Goal: Information Seeking & Learning: Learn about a topic

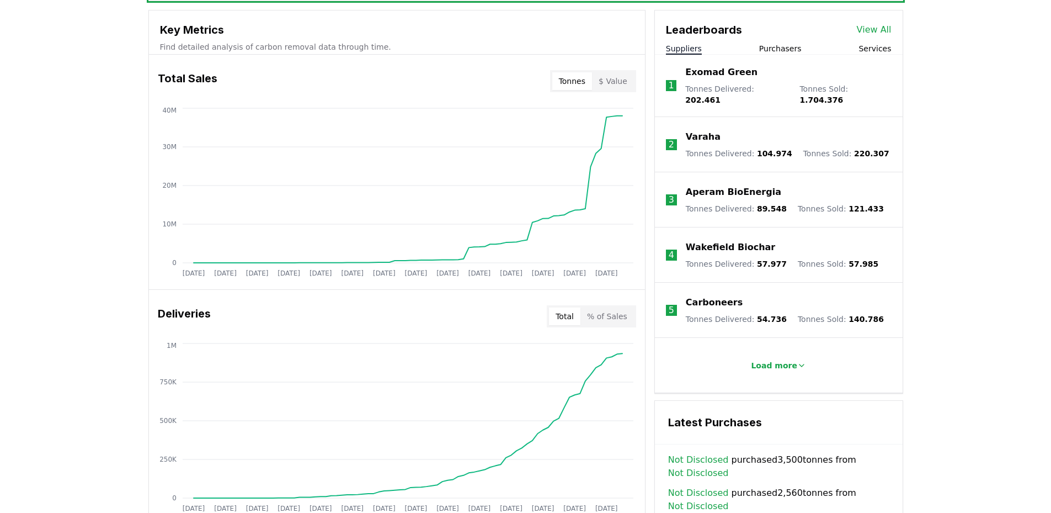
scroll to position [331, 0]
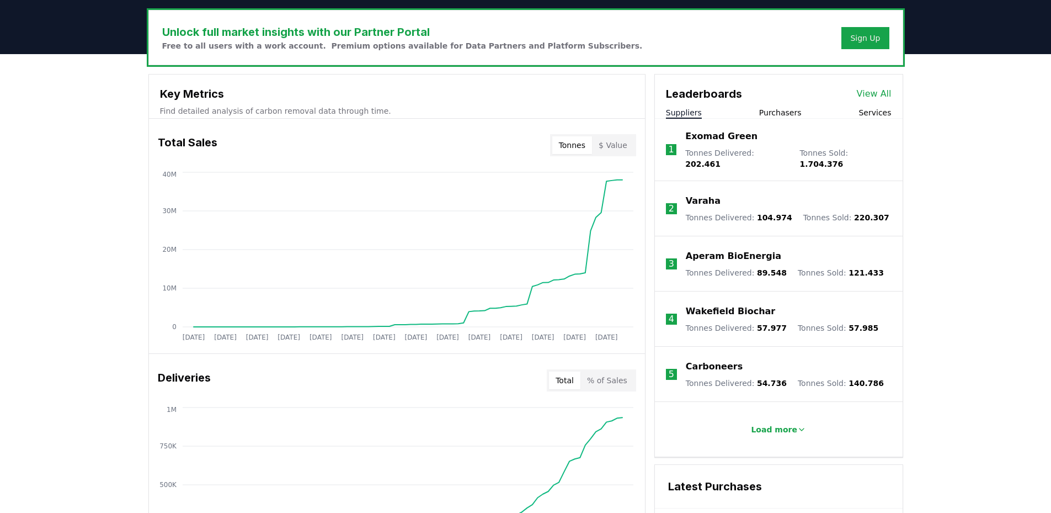
click at [784, 113] on button "Purchasers" at bounding box center [780, 112] width 42 height 11
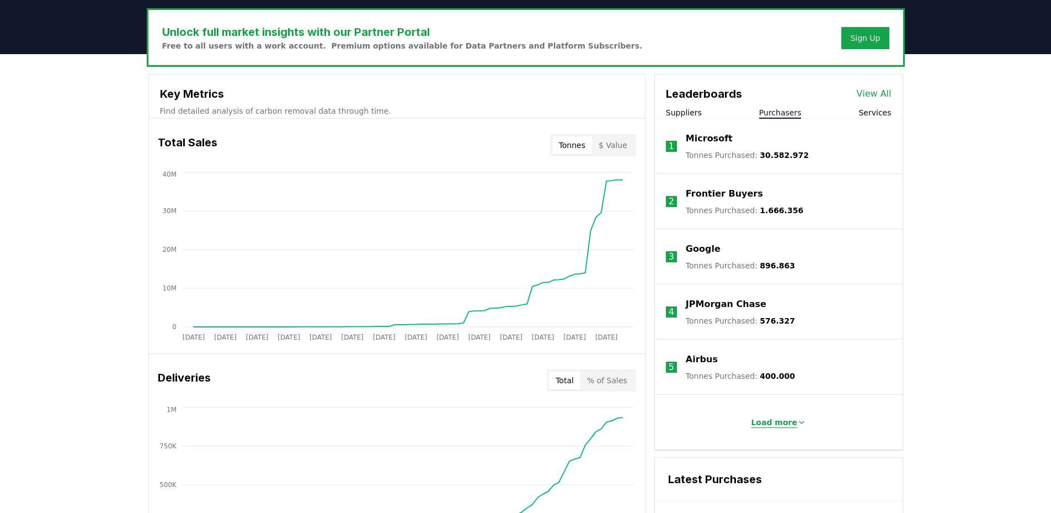
click at [772, 417] on p "Load more" at bounding box center [774, 422] width 46 height 11
click at [889, 93] on link "View All" at bounding box center [874, 93] width 35 height 13
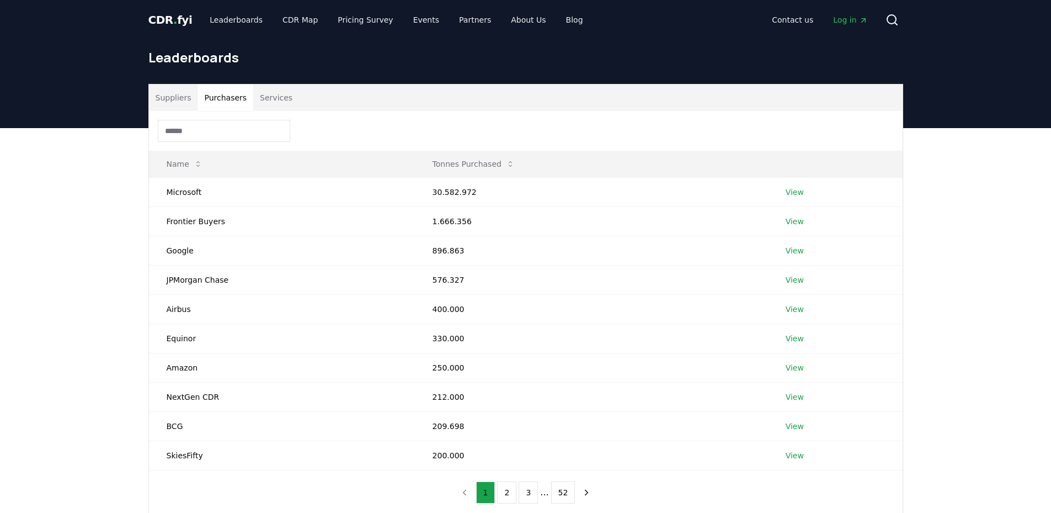
click at [219, 104] on button "Purchasers" at bounding box center [226, 97] width 56 height 26
click at [798, 194] on link "View" at bounding box center [795, 191] width 18 height 11
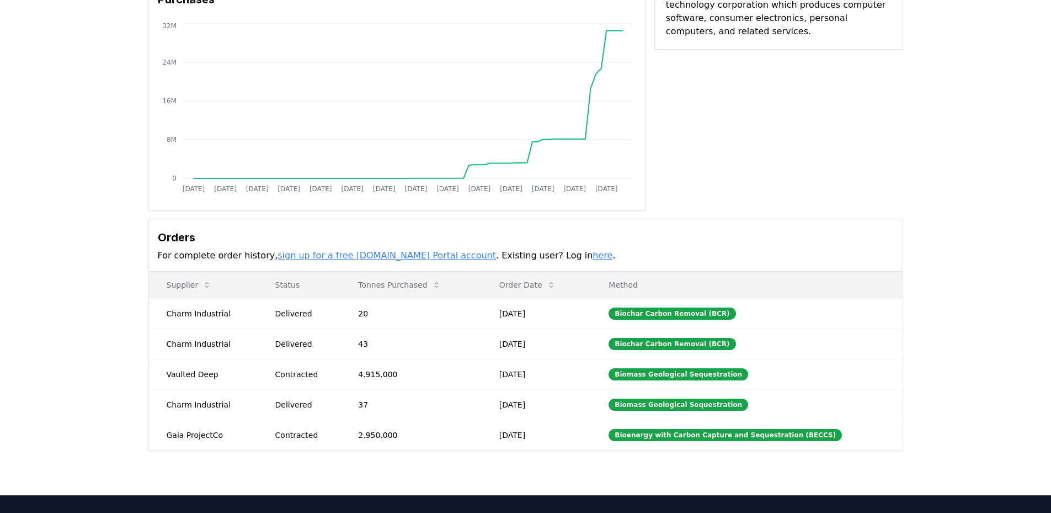
scroll to position [110, 0]
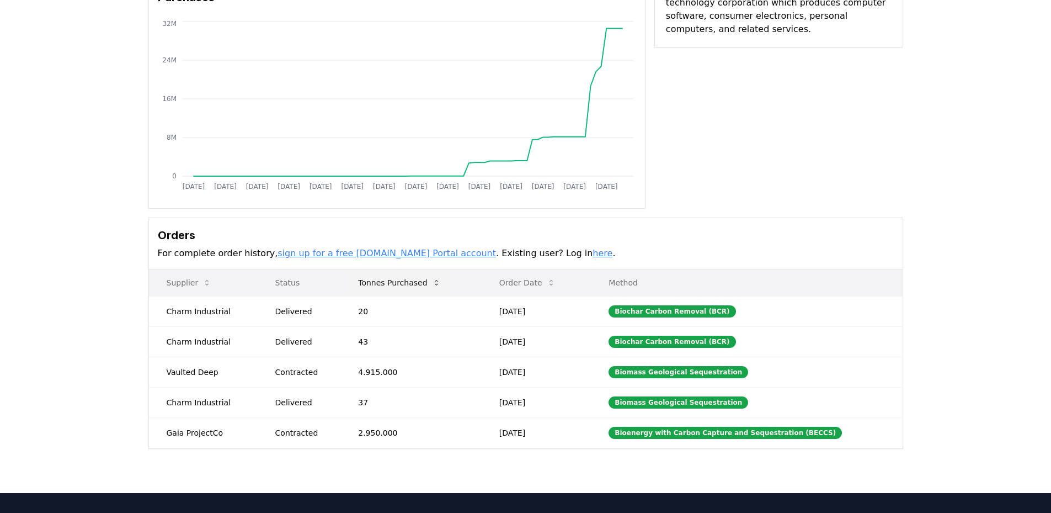
click at [422, 281] on button "Tonnes Purchased" at bounding box center [399, 282] width 100 height 22
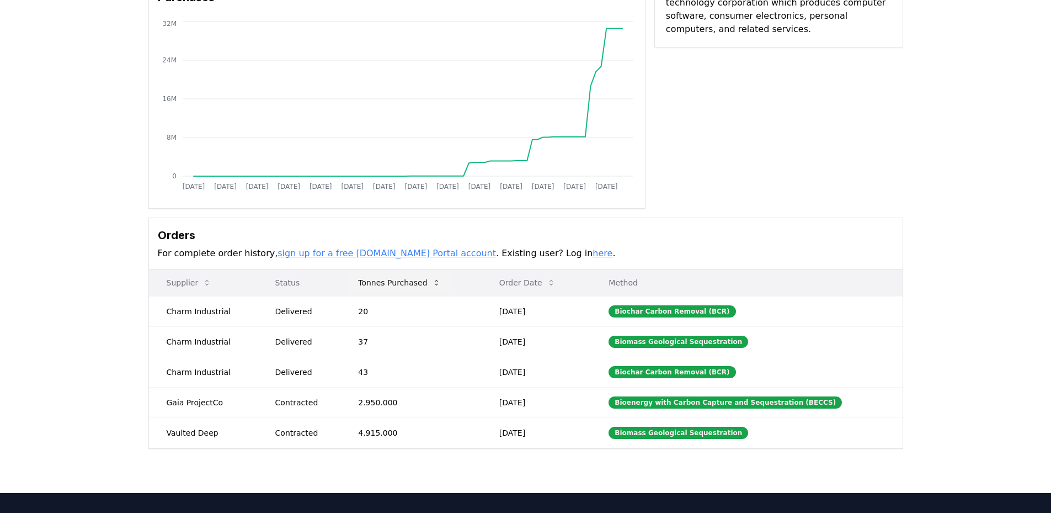
click at [423, 283] on button "Tonnes Purchased" at bounding box center [399, 282] width 100 height 22
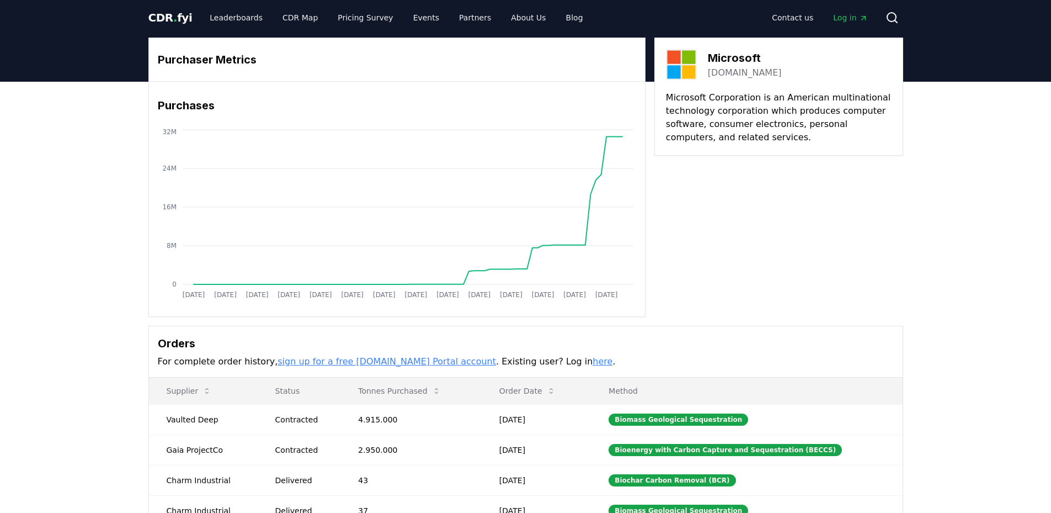
scroll to position [0, 0]
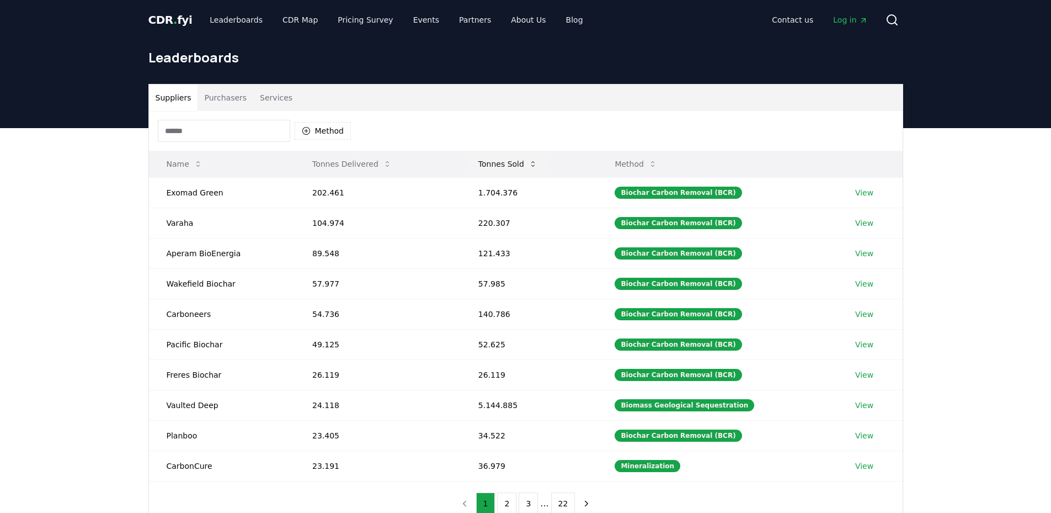
click at [518, 167] on button "Tonnes Sold" at bounding box center [508, 164] width 77 height 22
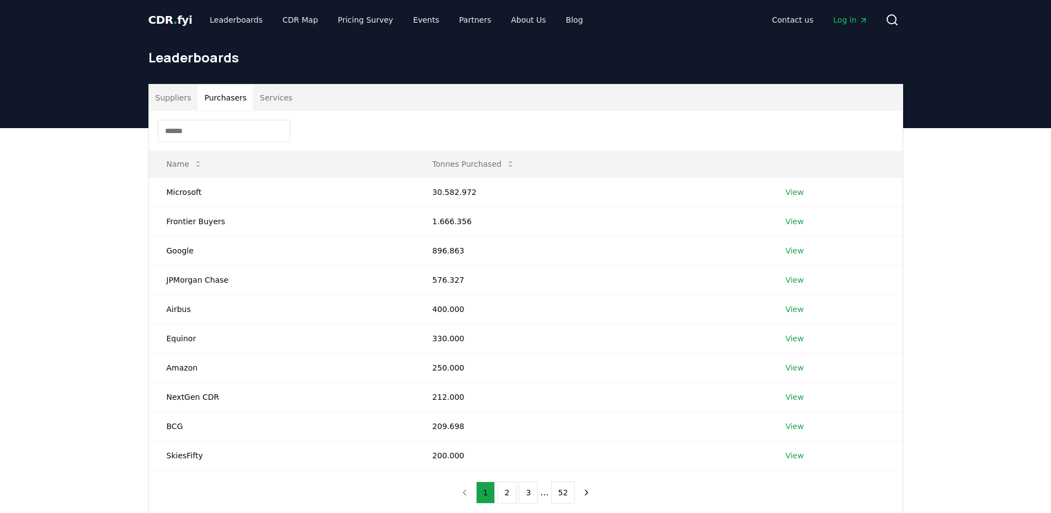
click at [214, 99] on button "Purchasers" at bounding box center [226, 97] width 56 height 26
click at [164, 97] on button "Suppliers" at bounding box center [173, 97] width 49 height 26
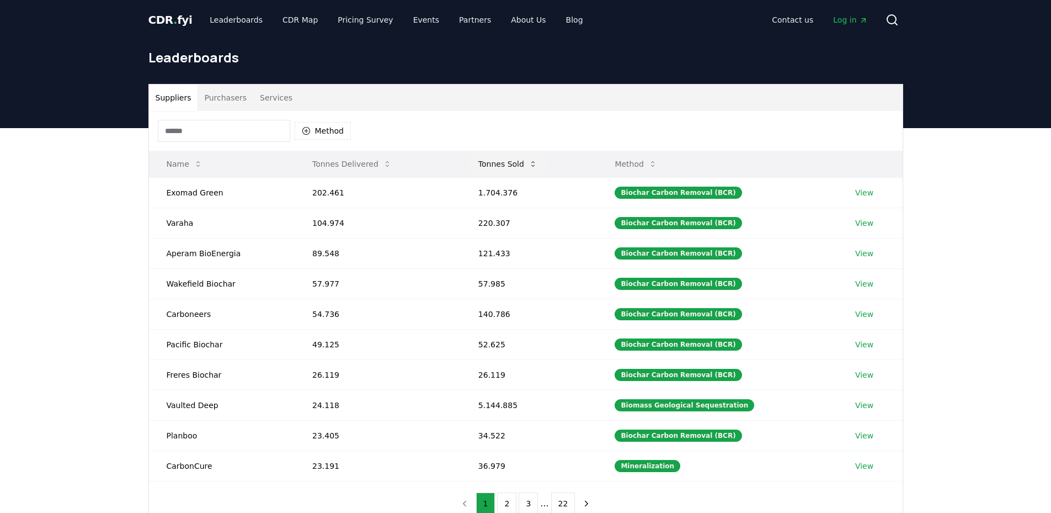
click at [515, 167] on button "Tonnes Sold" at bounding box center [508, 164] width 77 height 22
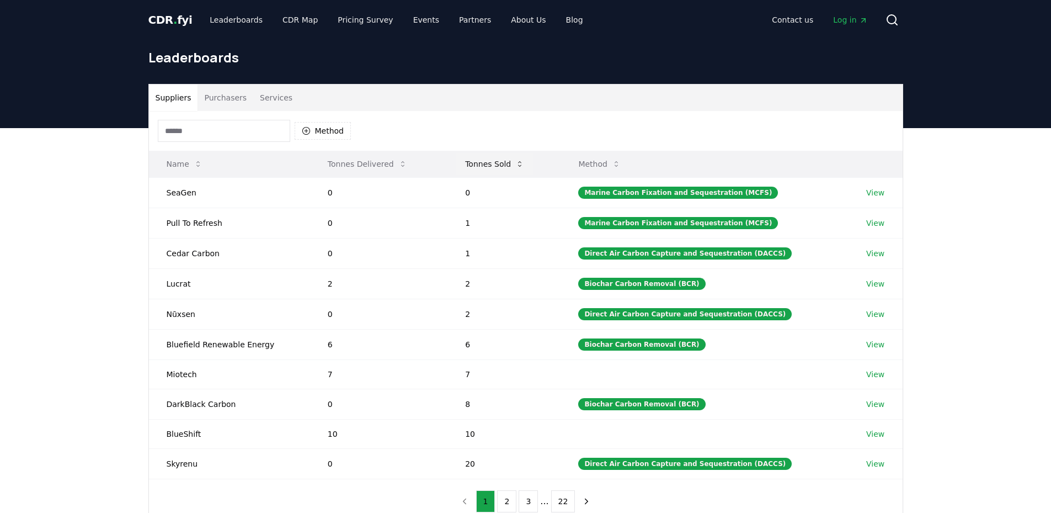
click at [514, 163] on button "Tonnes Sold" at bounding box center [494, 164] width 77 height 22
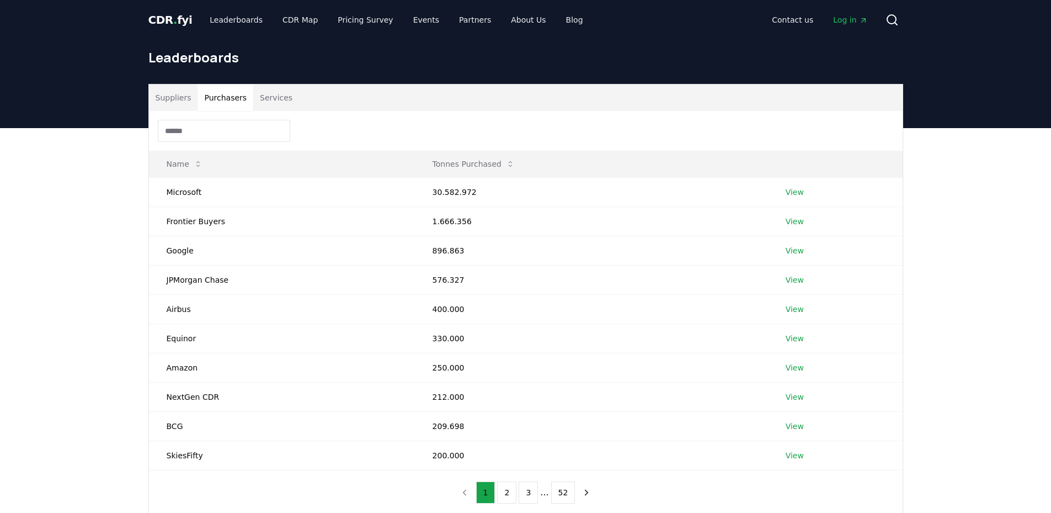
click at [221, 103] on button "Purchasers" at bounding box center [226, 97] width 56 height 26
click at [792, 429] on link "View" at bounding box center [795, 425] width 18 height 11
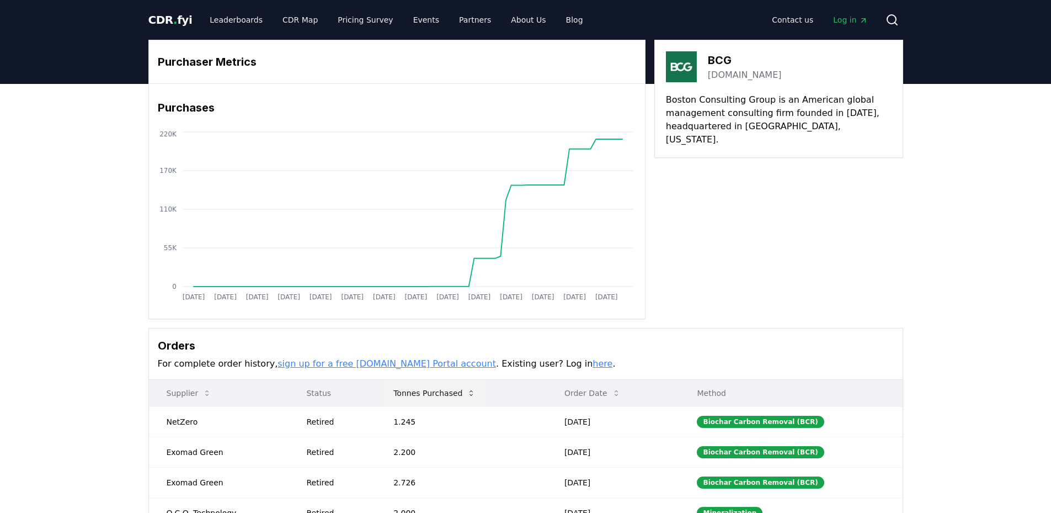
click at [434, 393] on button "Tonnes Purchased" at bounding box center [435, 393] width 100 height 22
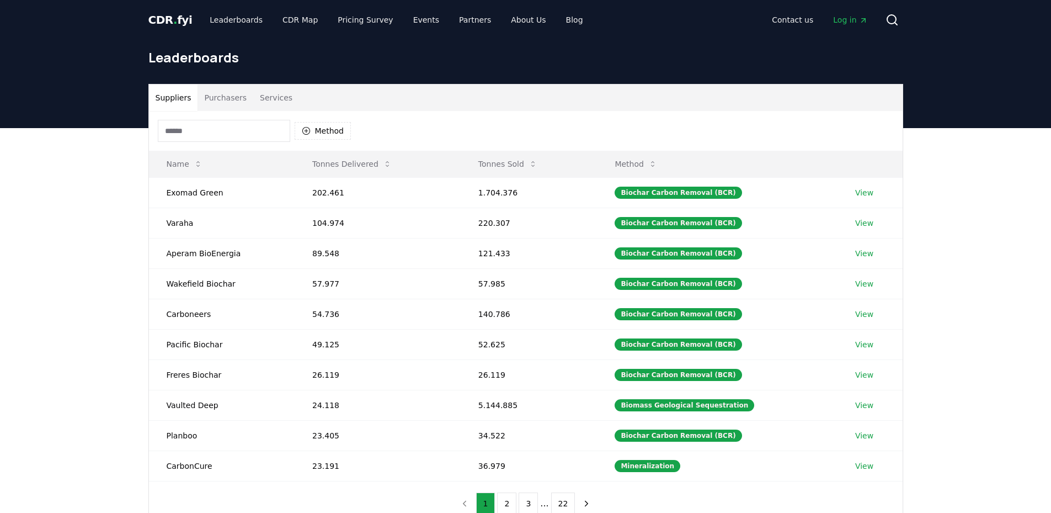
click at [205, 100] on button "Purchasers" at bounding box center [226, 97] width 56 height 26
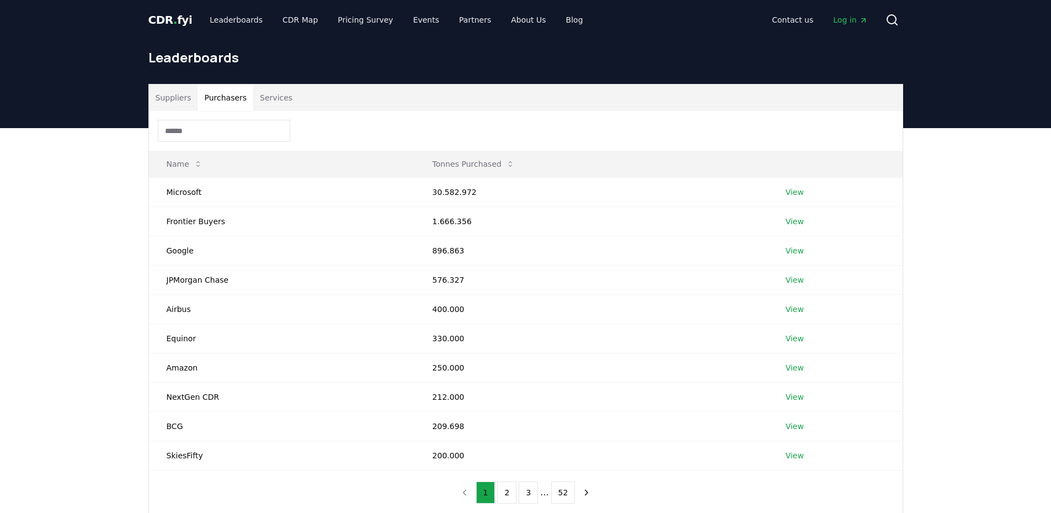
click at [179, 105] on button "Suppliers" at bounding box center [173, 97] width 49 height 26
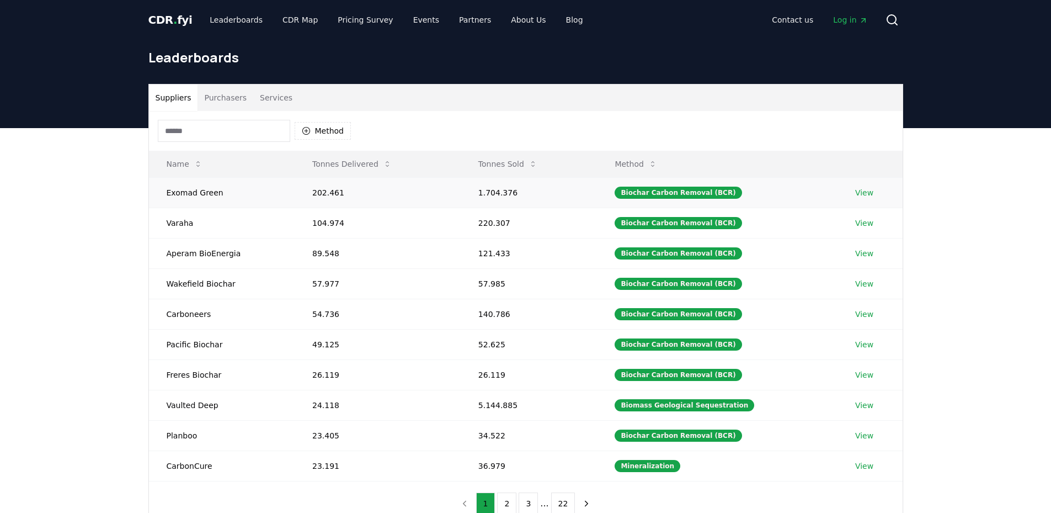
click at [855, 193] on link "View" at bounding box center [864, 192] width 18 height 11
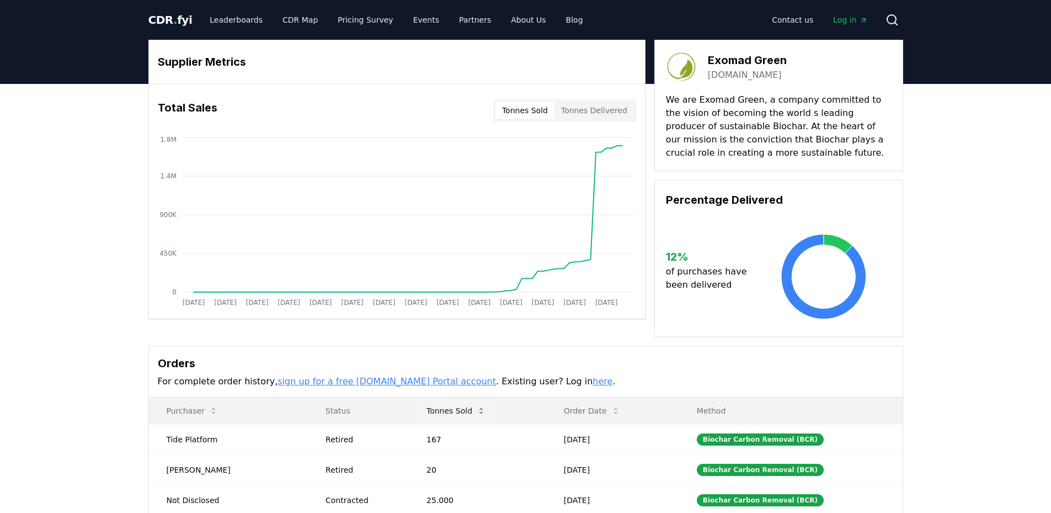
click at [445, 410] on button "Tonnes Sold" at bounding box center [456, 410] width 77 height 22
drag, startPoint x: 444, startPoint y: 407, endPoint x: 462, endPoint y: 409, distance: 18.9
click at [445, 407] on button "Tonnes Sold" at bounding box center [456, 410] width 77 height 22
